Goal: Task Accomplishment & Management: Use online tool/utility

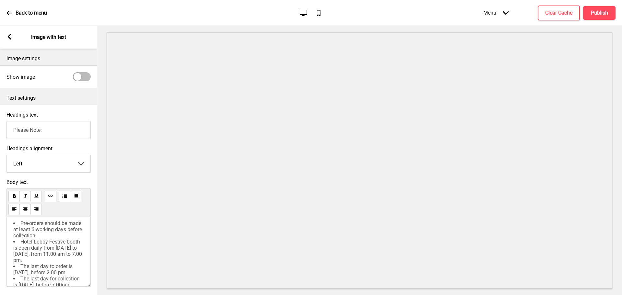
click at [10, 11] on icon at bounding box center [9, 13] width 6 height 6
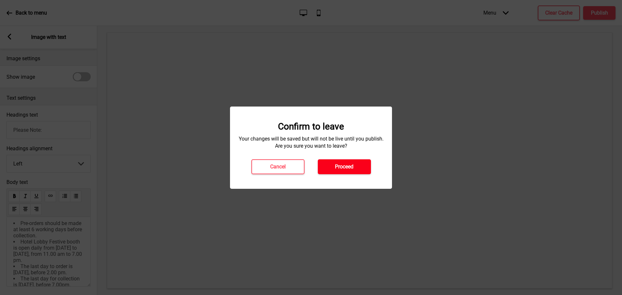
click at [344, 169] on h4 "Proceed" at bounding box center [344, 166] width 18 height 7
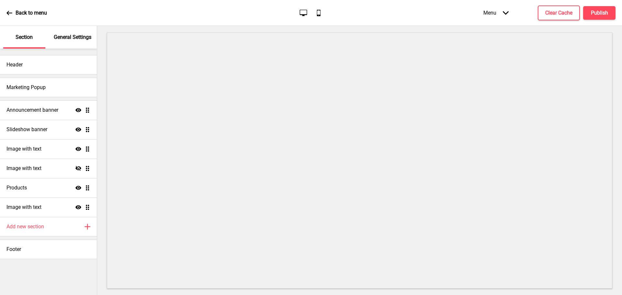
click at [4, 12] on div "Back to menu Desktop Mobile Menu Arrow down Product Page Store Information Chec…" at bounding box center [311, 13] width 622 height 26
click at [7, 13] on icon at bounding box center [9, 13] width 6 height 6
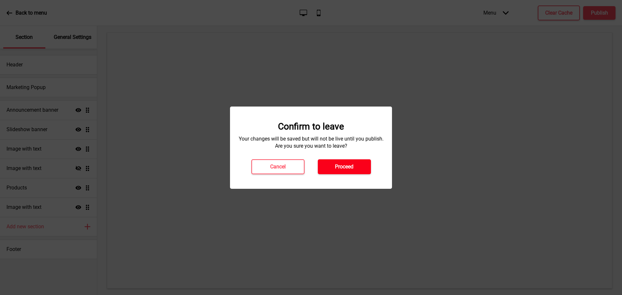
click at [346, 169] on h4 "Proceed" at bounding box center [344, 166] width 18 height 7
